Goal: Transaction & Acquisition: Purchase product/service

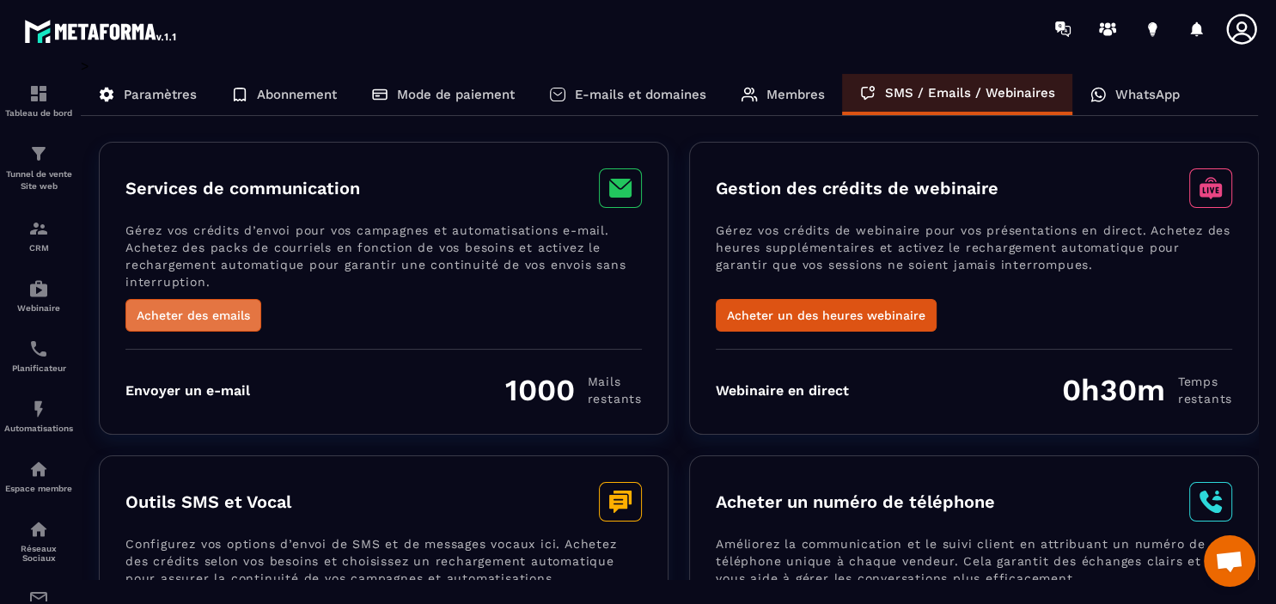
click at [227, 314] on button "Acheter des emails" at bounding box center [193, 315] width 136 height 33
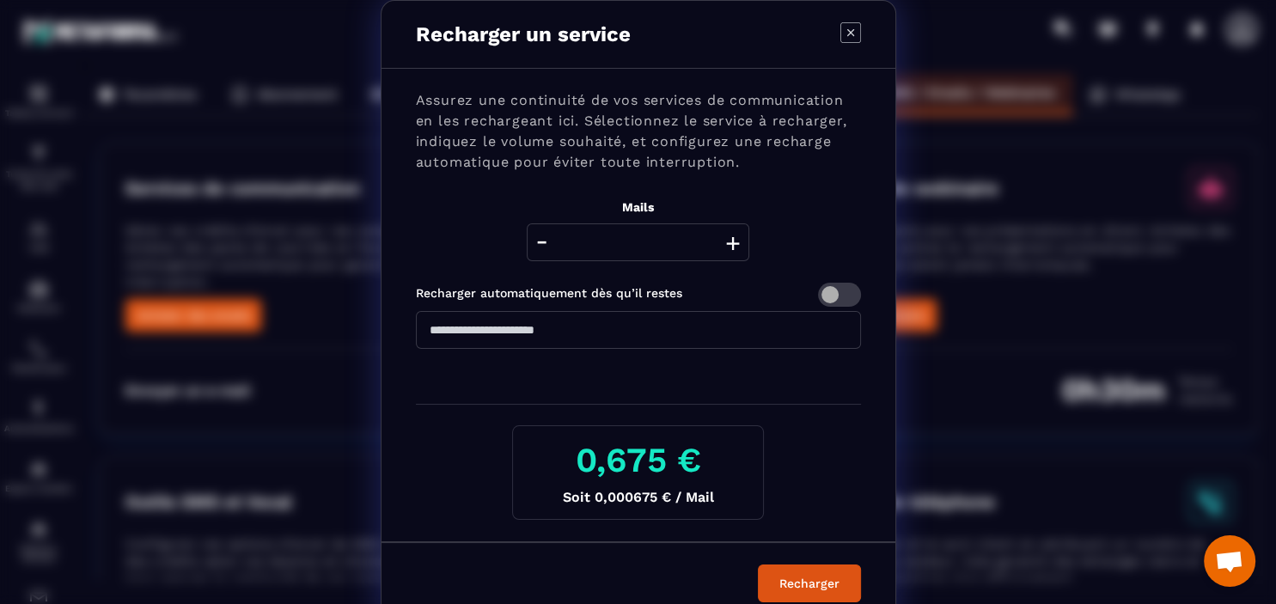
click at [844, 26] on icon "Modal window" at bounding box center [850, 32] width 21 height 21
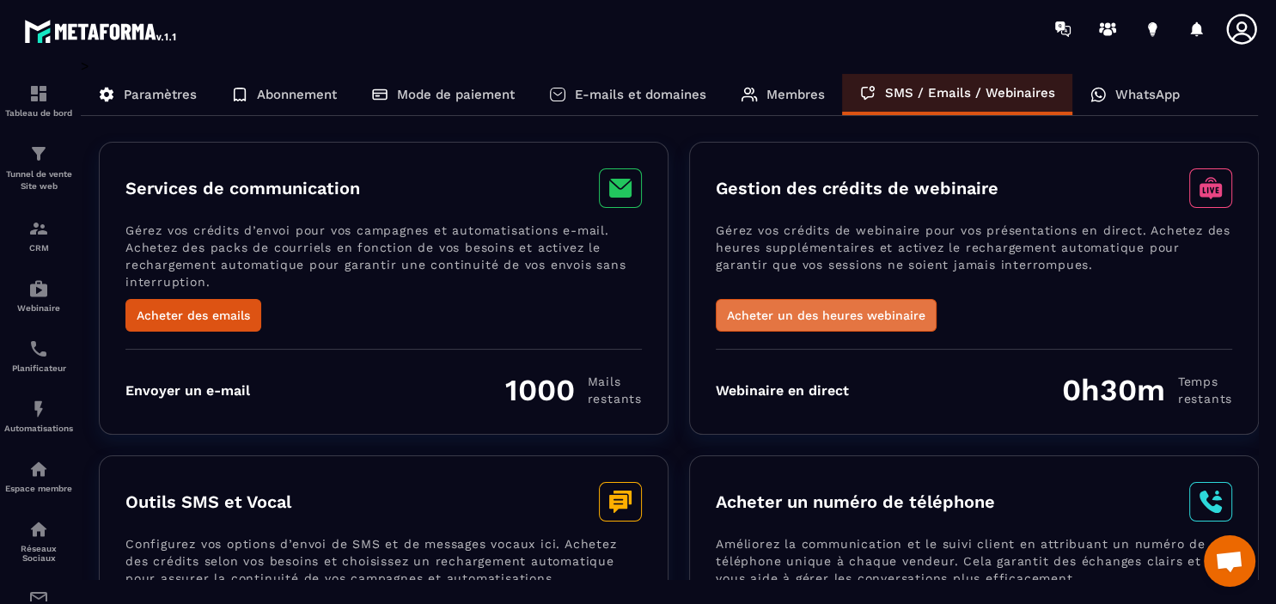
click at [887, 317] on button "Acheter un des heures webinaire" at bounding box center [826, 315] width 221 height 33
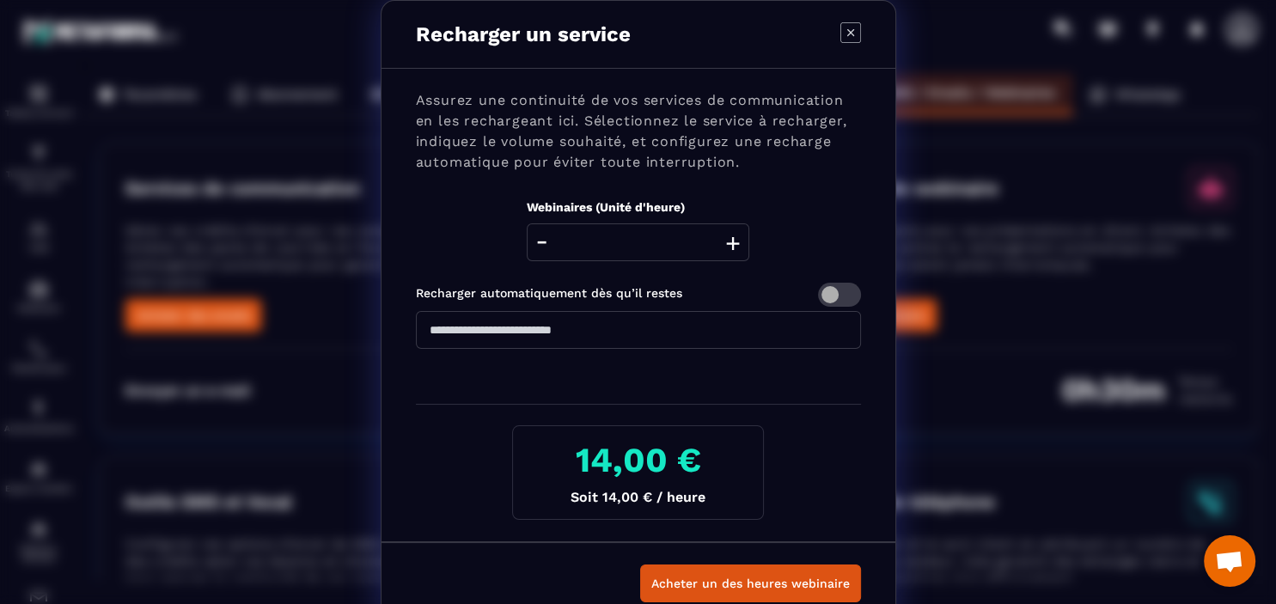
click at [735, 246] on button "+" at bounding box center [733, 242] width 24 height 38
click at [548, 245] on button "-" at bounding box center [541, 242] width 21 height 38
type input "*"
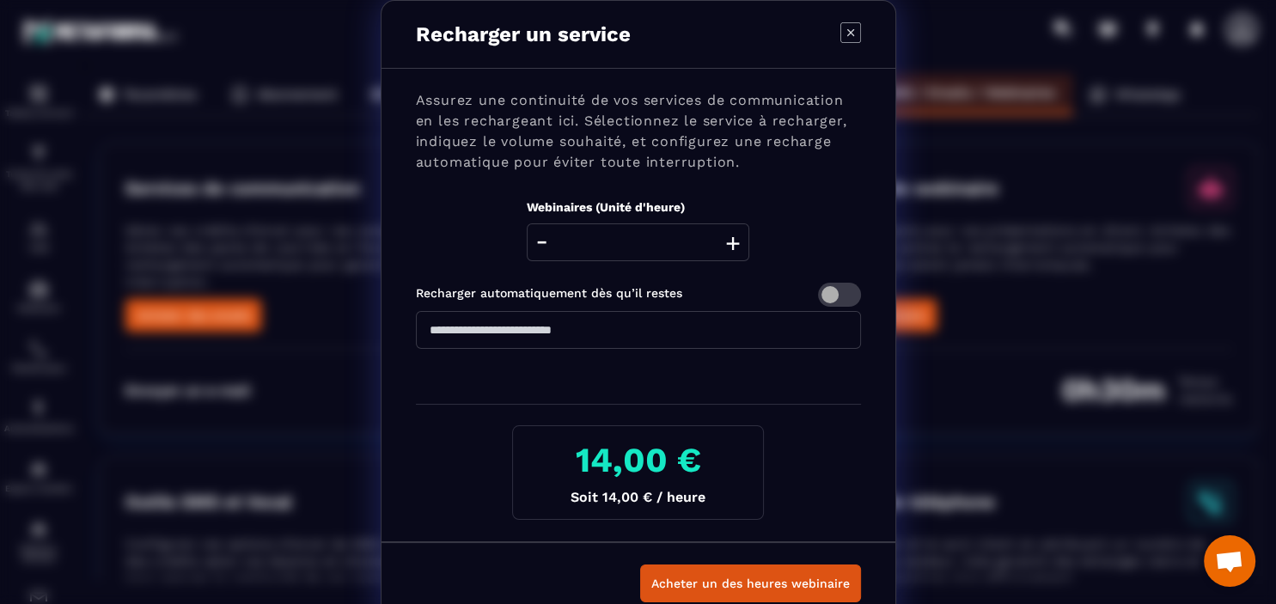
click at [841, 29] on icon "Modal window" at bounding box center [850, 32] width 21 height 21
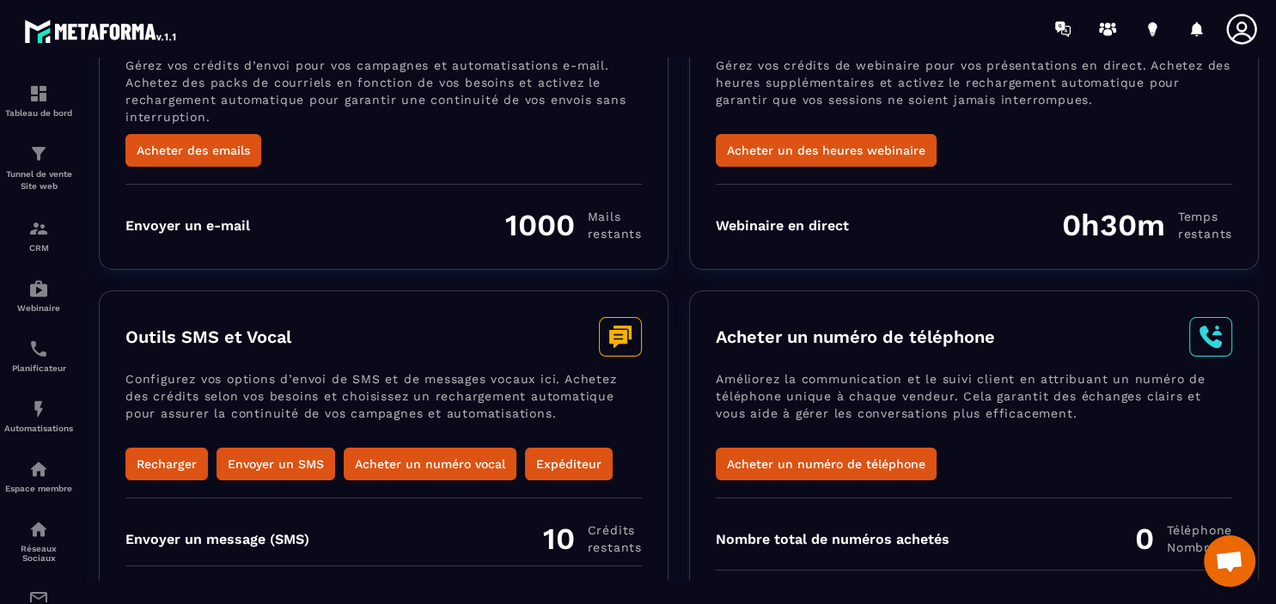
scroll to position [198, 0]
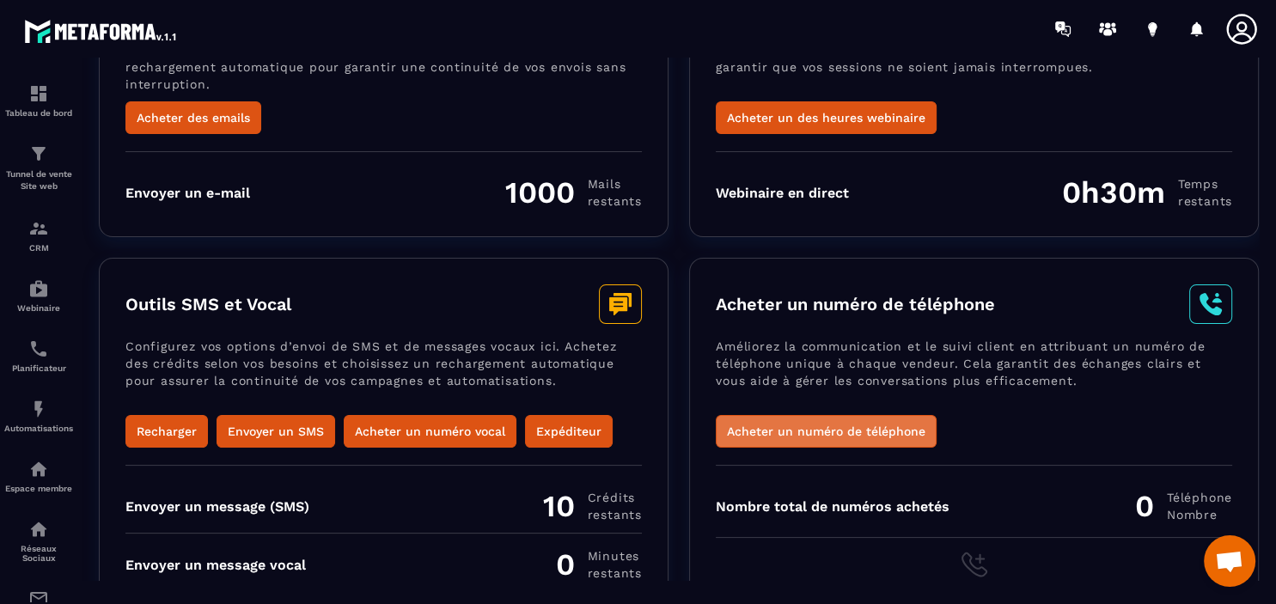
click at [879, 430] on button "Acheter un numéro de téléphone" at bounding box center [826, 431] width 221 height 33
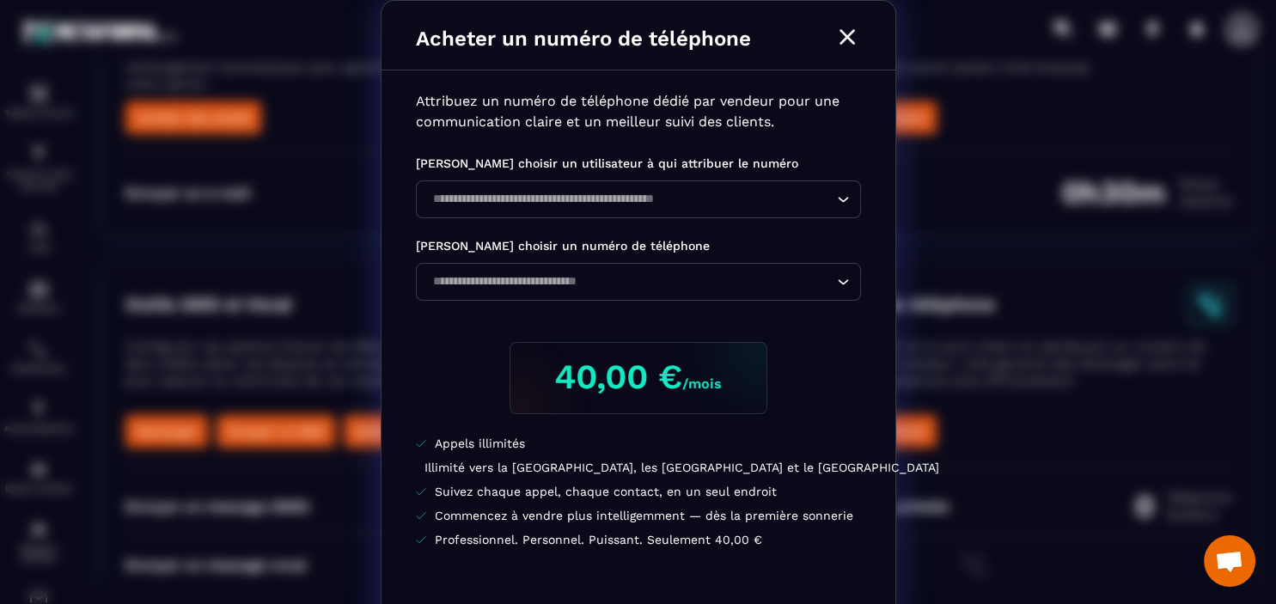
click at [848, 40] on icon "Modal window" at bounding box center [846, 36] width 27 height 27
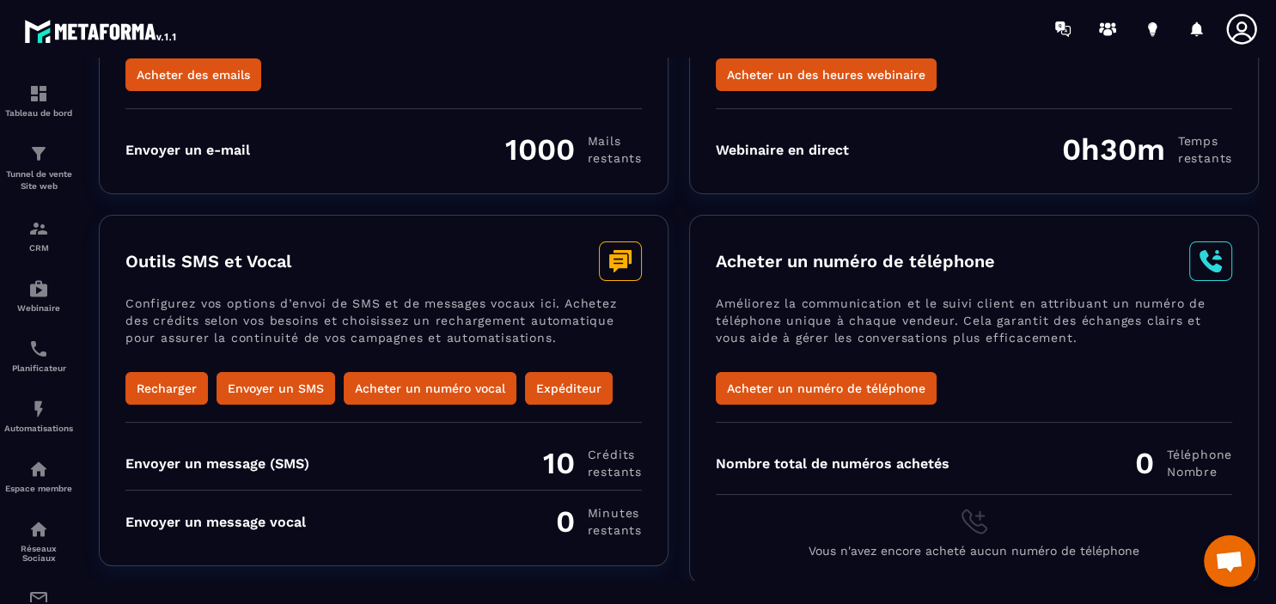
scroll to position [0, 0]
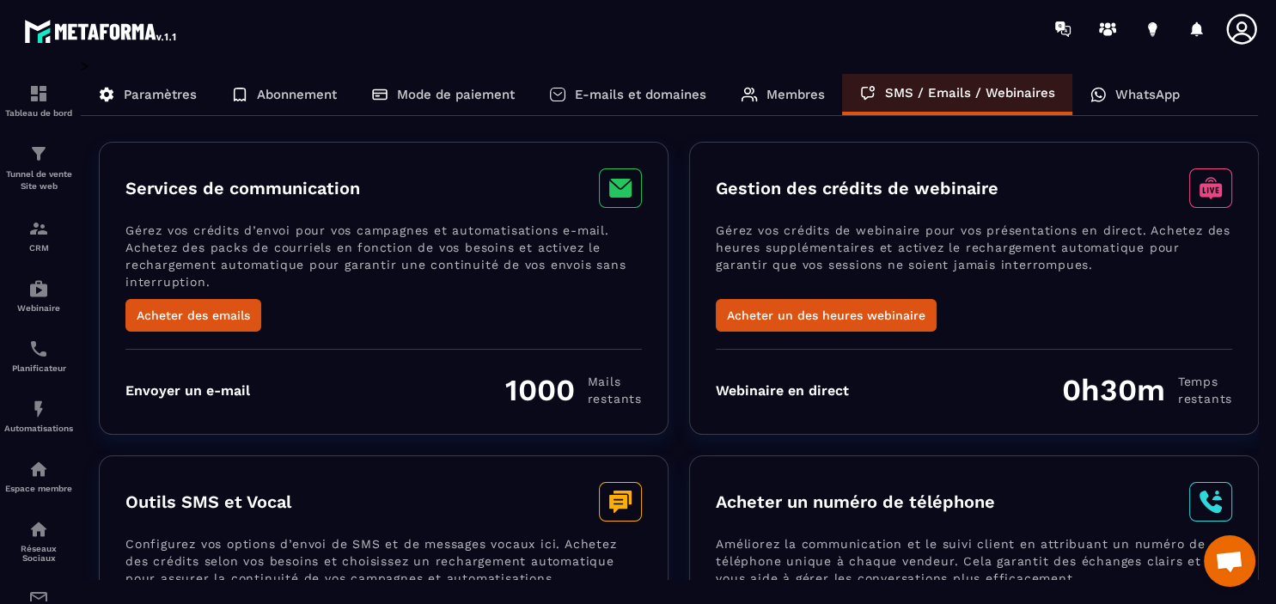
click at [1164, 91] on p "WhatsApp" at bounding box center [1147, 94] width 64 height 15
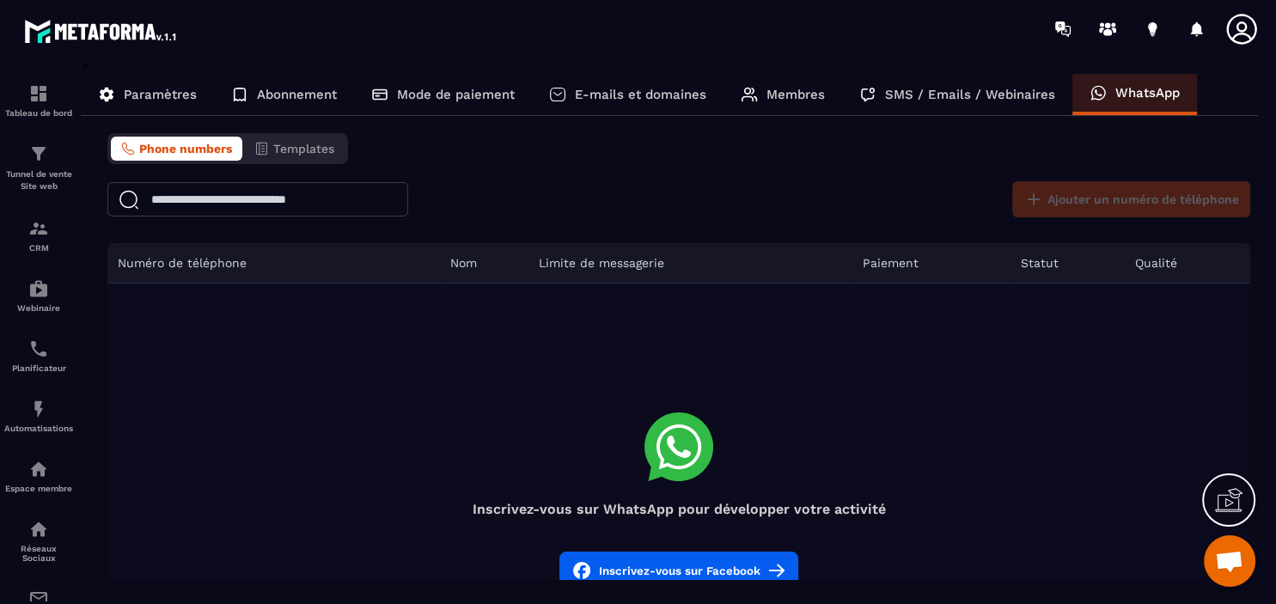
click at [1232, 491] on icon at bounding box center [1228, 499] width 27 height 27
